Goal: Communication & Community: Participate in discussion

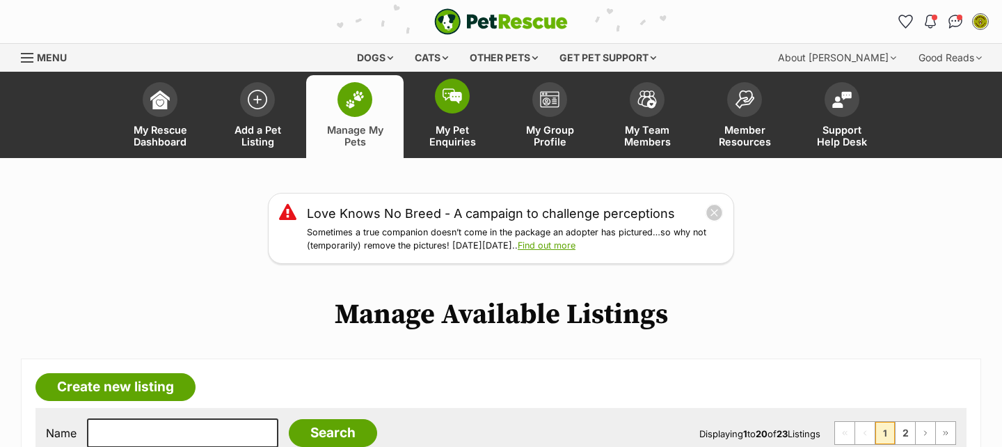
click at [454, 97] on img at bounding box center [452, 95] width 19 height 15
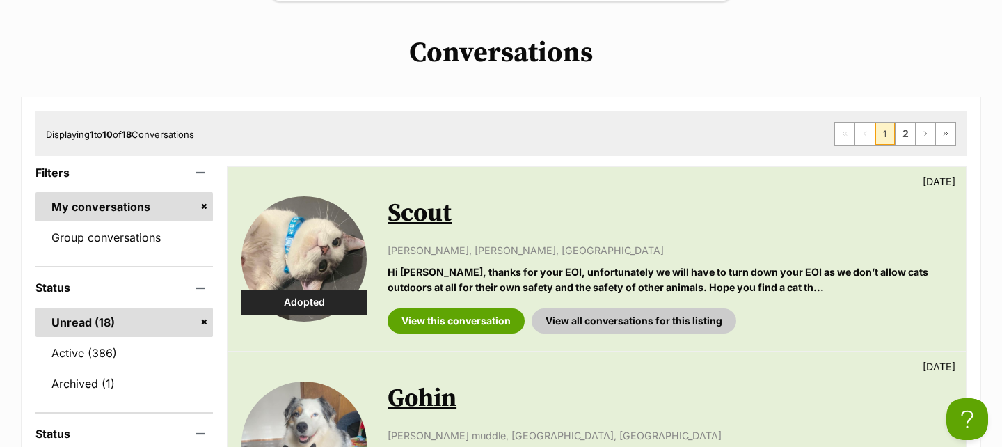
scroll to position [274, 0]
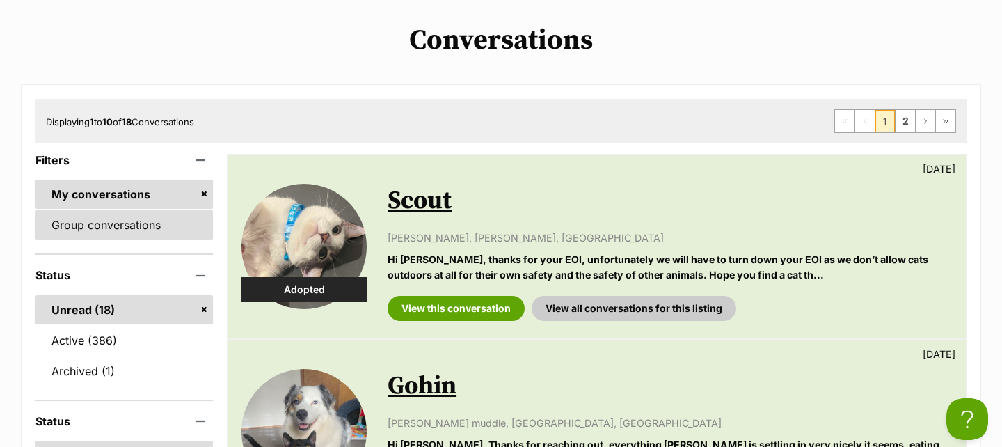
click at [177, 229] on link "Group conversations" at bounding box center [123, 224] width 177 height 29
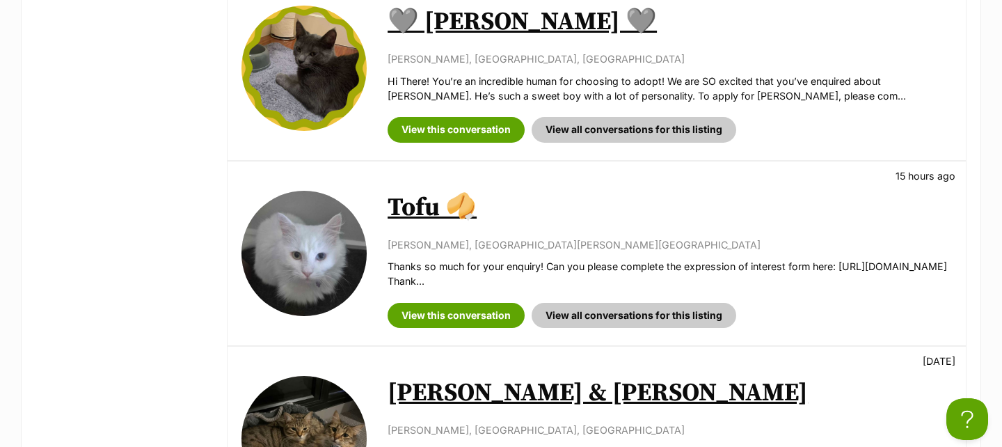
scroll to position [2009, 0]
